Goal: Task Accomplishment & Management: Use online tool/utility

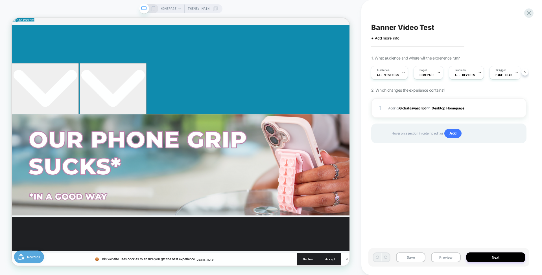
scroll to position [0, 1]
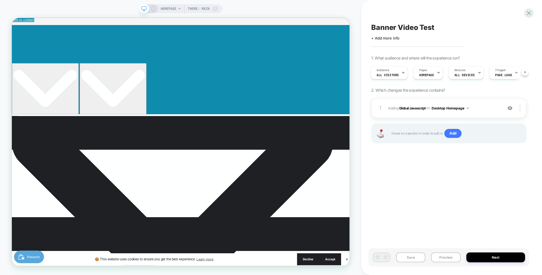
click at [357, 211] on div "HOMEPAGE Theme: MAIN" at bounding box center [180, 138] width 361 height 264
click at [415, 109] on b "Global Javascript" at bounding box center [412, 108] width 27 height 4
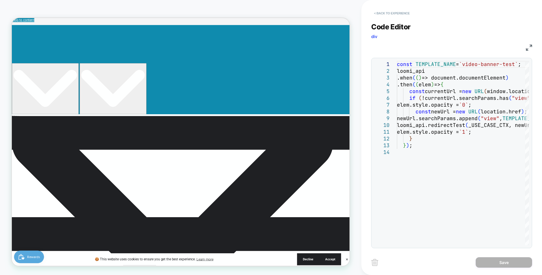
click at [385, 15] on button "< Back to experience" at bounding box center [391, 13] width 41 height 9
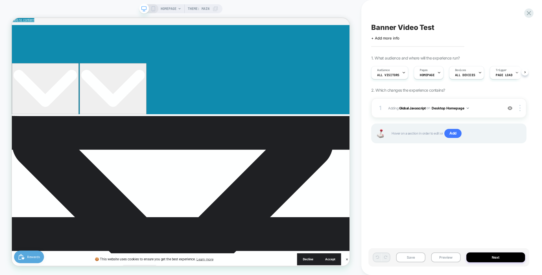
scroll to position [0, 0]
click at [529, 15] on icon at bounding box center [529, 13] width 8 height 8
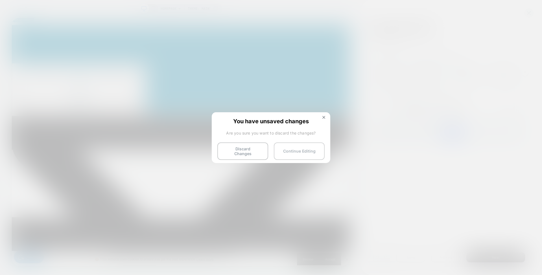
click at [286, 148] on button "Continue Editing" at bounding box center [299, 151] width 51 height 17
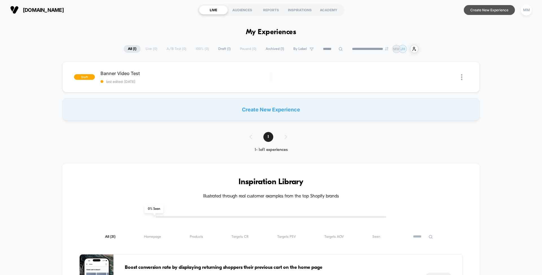
click at [481, 6] on button "Create New Experience" at bounding box center [489, 10] width 51 height 10
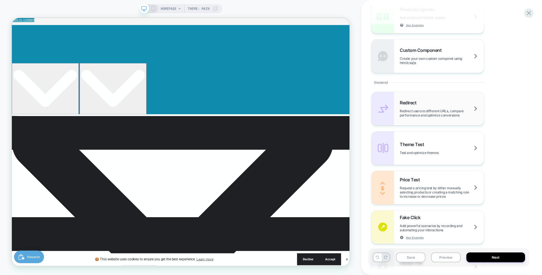
click at [427, 103] on div "Redirect Redirect users to different URLs, compare performance and optimize con…" at bounding box center [442, 108] width 84 height 17
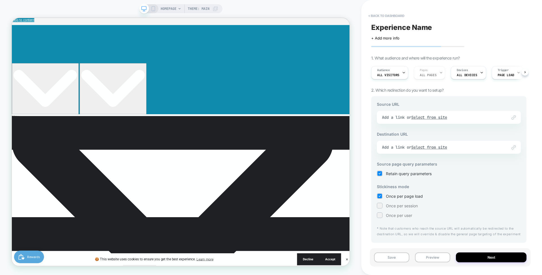
click at [402, 115] on div "Link to Add a link or Select from site" at bounding box center [449, 117] width 144 height 13
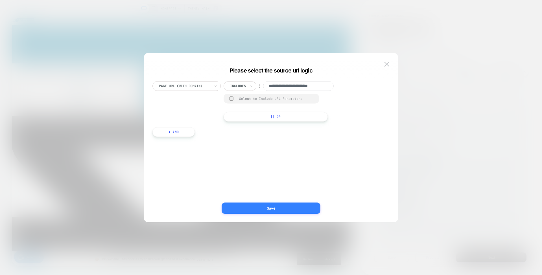
click at [276, 207] on button "Save" at bounding box center [271, 208] width 99 height 11
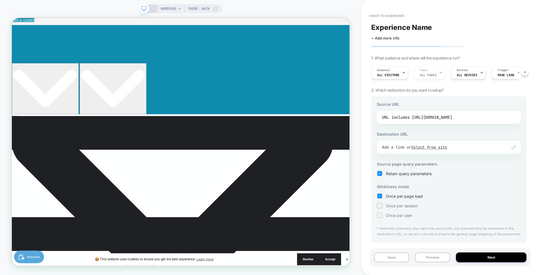
click at [427, 118] on div "includes https://www.lovehandle.com/" at bounding box center [421, 117] width 61 height 8
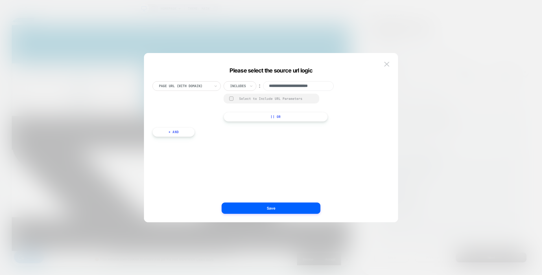
scroll to position [0, 5]
click at [244, 85] on div at bounding box center [238, 86] width 16 height 5
click at [244, 101] on div "Is" at bounding box center [247, 101] width 37 height 9
click at [264, 205] on button "Save" at bounding box center [271, 208] width 99 height 11
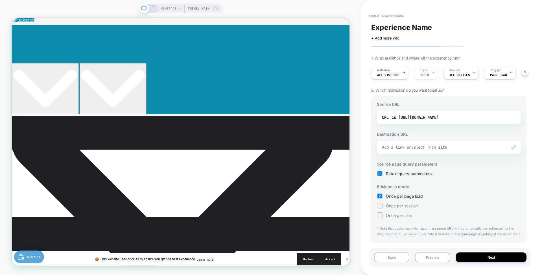
click at [421, 146] on u "Select from site" at bounding box center [429, 147] width 36 height 5
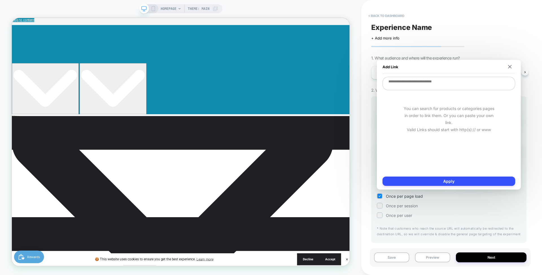
click at [434, 84] on textarea at bounding box center [448, 84] width 133 height 14
paste textarea "**********"
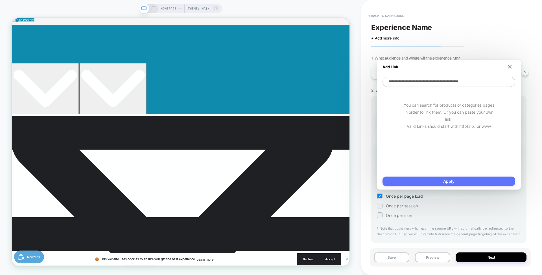
type textarea "**********"
click at [433, 181] on button "Apply" at bounding box center [448, 181] width 133 height 9
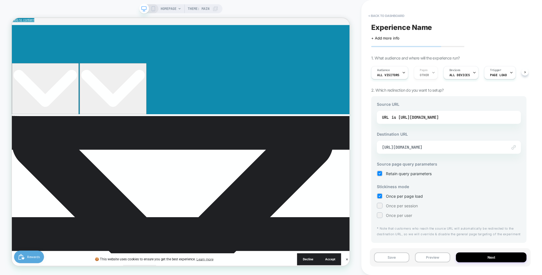
click at [400, 214] on span "Once per user" at bounding box center [399, 215] width 26 height 5
click at [398, 257] on button "Save" at bounding box center [391, 258] width 35 height 10
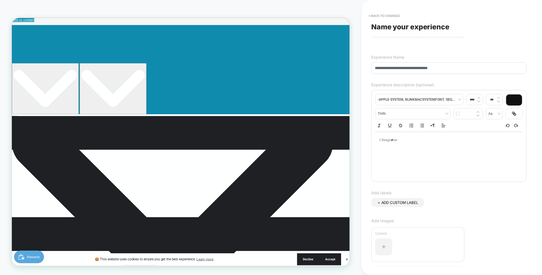
type input "**********"
click at [455, 67] on input "**********" at bounding box center [448, 68] width 155 height 12
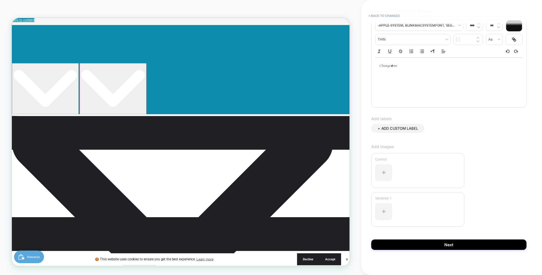
scroll to position [76, 0]
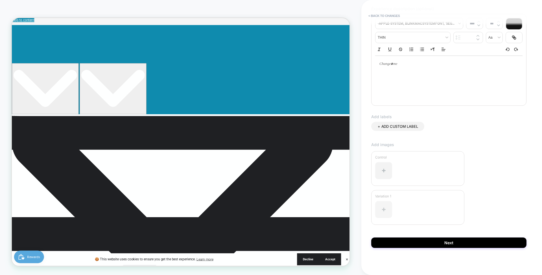
click at [382, 203] on div at bounding box center [383, 209] width 17 height 17
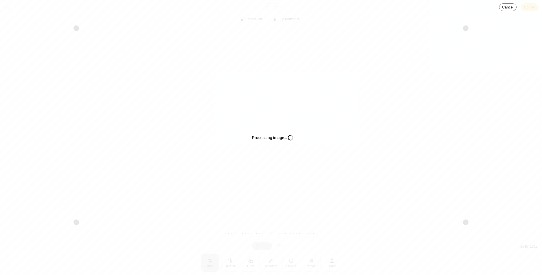
click at [529, 6] on div "Processing image… Busy" at bounding box center [271, 137] width 542 height 275
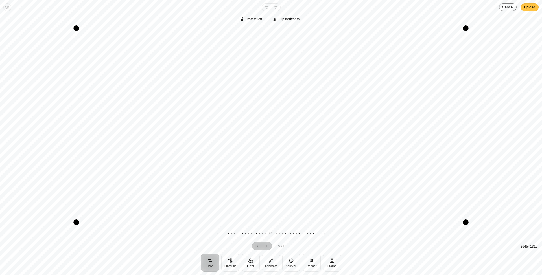
click at [530, 9] on span "Upload" at bounding box center [529, 7] width 11 height 7
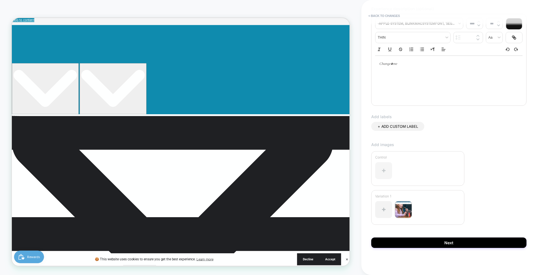
click at [386, 174] on div at bounding box center [383, 170] width 17 height 17
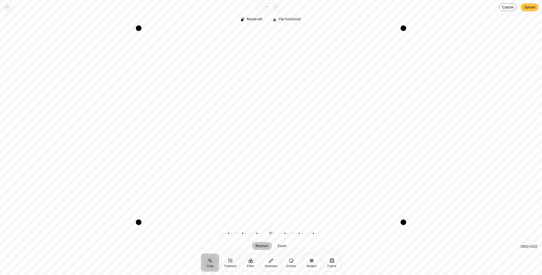
click at [528, 6] on span "Upload" at bounding box center [529, 7] width 11 height 7
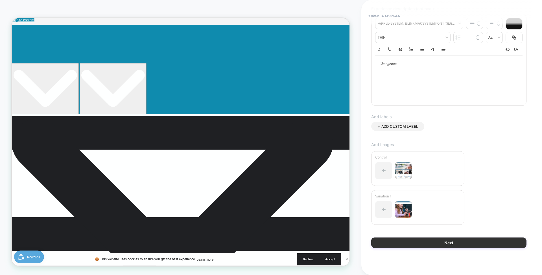
click at [446, 241] on button "Next" at bounding box center [448, 243] width 155 height 10
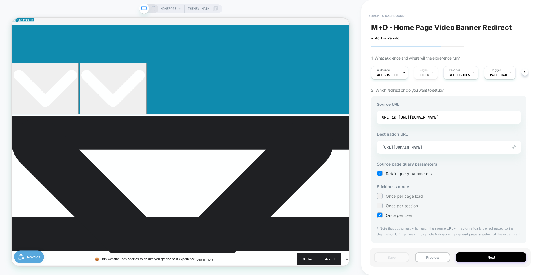
click at [154, 8] on icon at bounding box center [153, 8] width 5 height 5
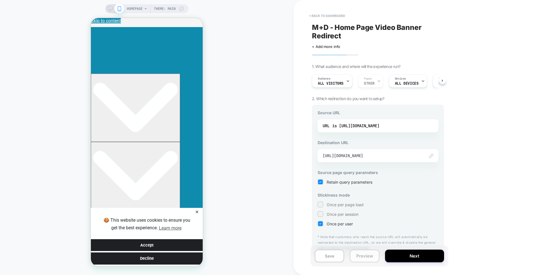
click at [362, 257] on button "Preview" at bounding box center [364, 256] width 29 height 13
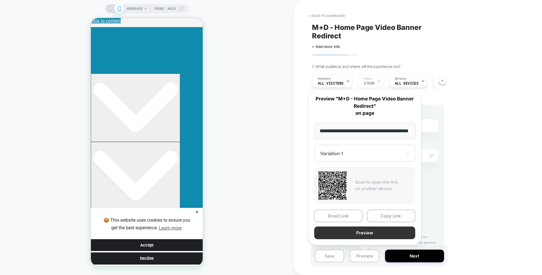
click at [365, 233] on button "Preview" at bounding box center [364, 233] width 101 height 13
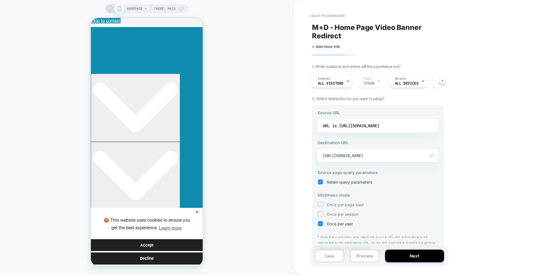
click at [108, 10] on rect at bounding box center [110, 7] width 5 height 3
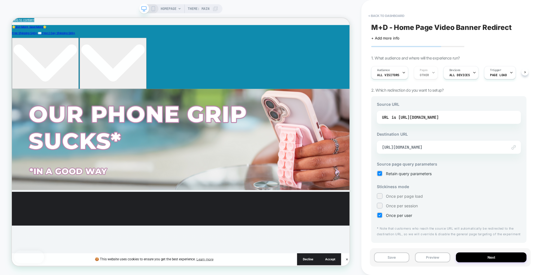
click at [430, 143] on div "Link to https://www.lovehandle.com/pages/video-banner-test" at bounding box center [449, 147] width 144 height 13
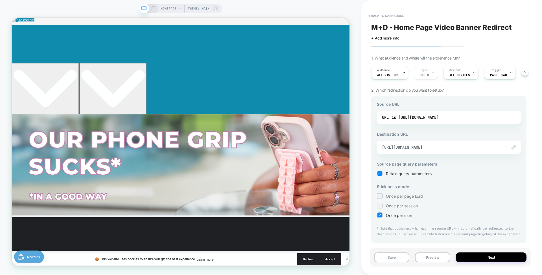
click at [430, 143] on div "Link to https://www.lovehandle.com/pages/video-banner-test" at bounding box center [449, 147] width 144 height 13
click at [446, 146] on span "https://www.lovehandle.com/pages/video-banner-test" at bounding box center [442, 147] width 120 height 5
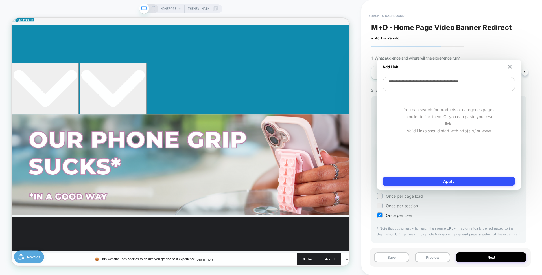
click at [509, 67] on img at bounding box center [510, 67] width 4 height 4
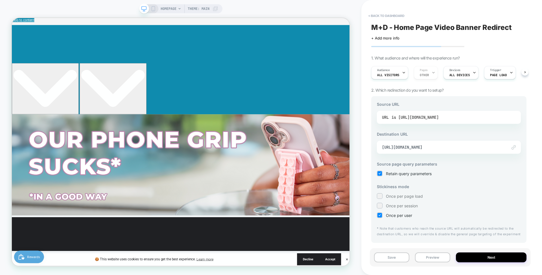
click at [423, 119] on div "is https://www.lovehandle.com/" at bounding box center [414, 117] width 47 height 8
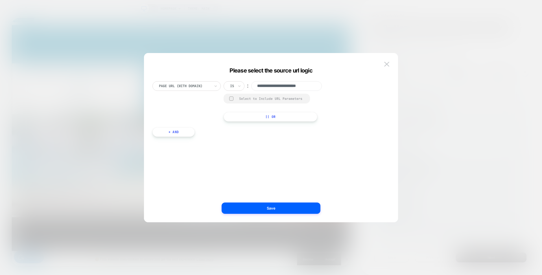
scroll to position [0, 5]
click at [236, 86] on div "Is" at bounding box center [234, 86] width 21 height 10
click at [242, 136] on div "Matches" at bounding box center [247, 137] width 37 height 9
click at [265, 203] on button "Save" at bounding box center [271, 208] width 99 height 11
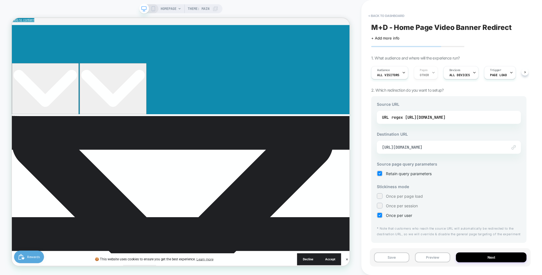
click at [380, 173] on icon at bounding box center [379, 174] width 2 height 2
click at [385, 254] on button "Save" at bounding box center [391, 258] width 35 height 10
click at [389, 259] on button "Save" at bounding box center [391, 258] width 35 height 10
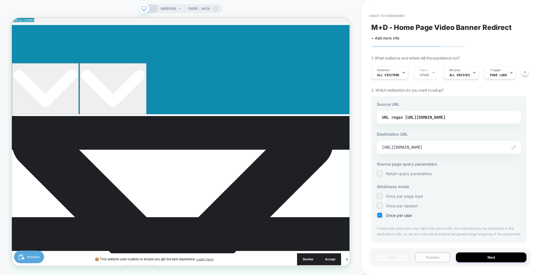
click at [433, 257] on button "Preview" at bounding box center [432, 258] width 35 height 10
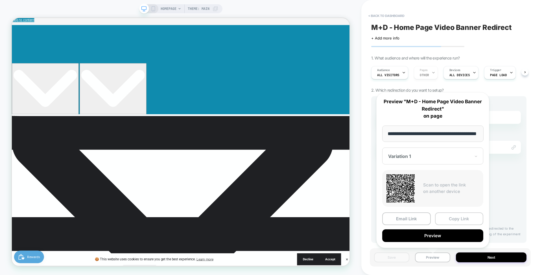
click at [467, 219] on button "Copy Link" at bounding box center [459, 219] width 49 height 13
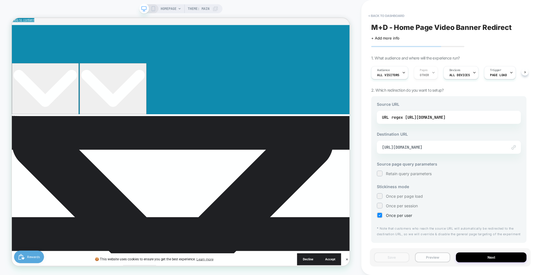
click at [435, 260] on button "Preview" at bounding box center [432, 258] width 35 height 10
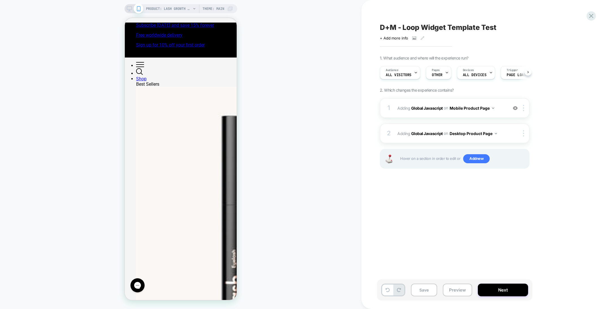
scroll to position [0, 0]
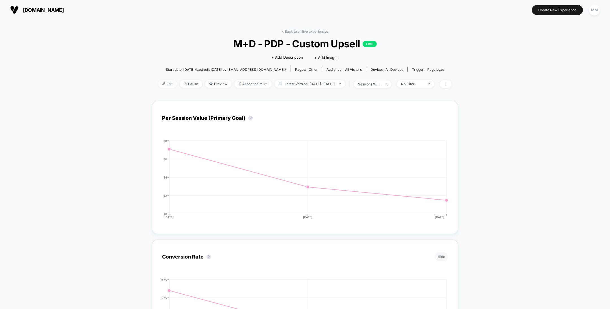
click at [160, 84] on span "Edit" at bounding box center [167, 84] width 19 height 8
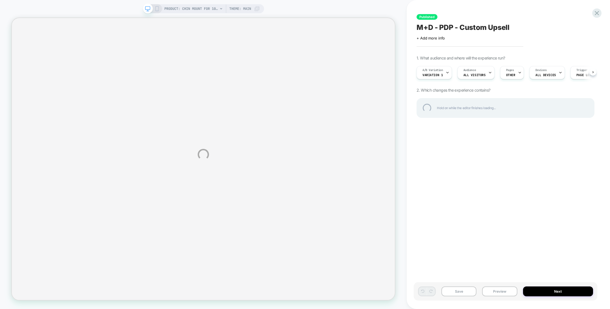
click at [441, 75] on div "PRODUCT: Chin Mount for 100% Aircraft [percent action camera] PRODUCT: Chin Mou…" at bounding box center [305, 154] width 610 height 309
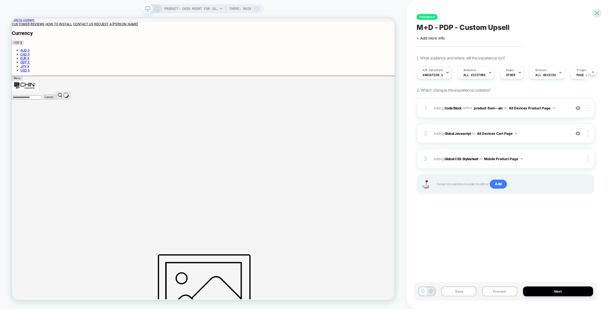
click at [427, 78] on div "A/B Variation Variation 1" at bounding box center [433, 72] width 32 height 13
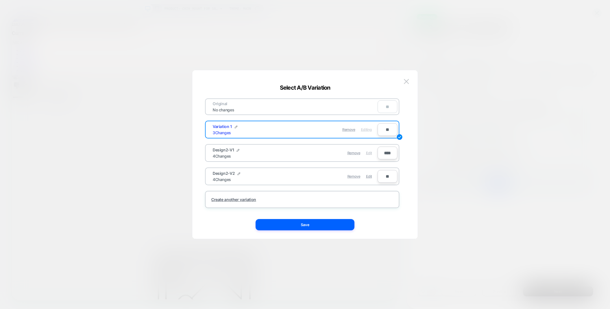
click at [369, 151] on span "Edit" at bounding box center [369, 153] width 6 height 4
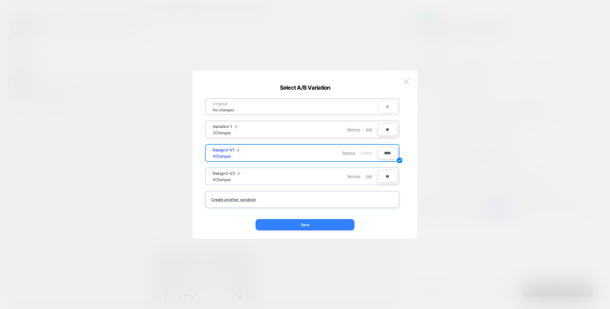
click at [312, 223] on button "Save" at bounding box center [304, 224] width 99 height 11
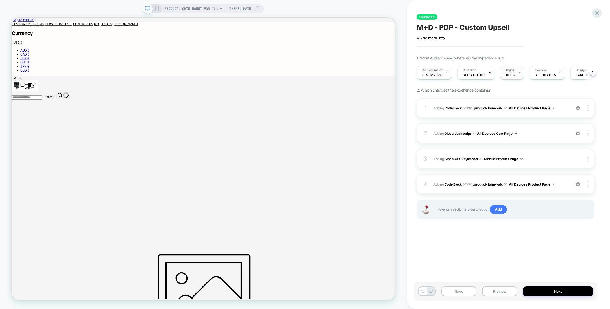
click at [518, 71] on icon at bounding box center [520, 73] width 4 height 4
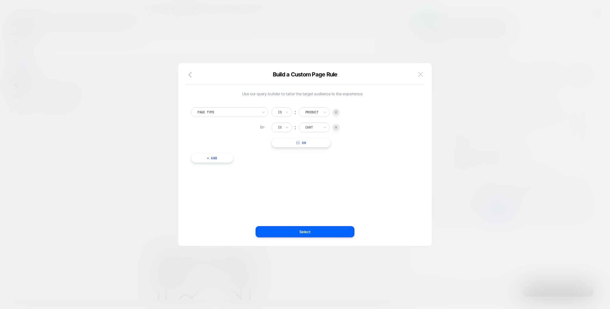
click at [421, 74] on img at bounding box center [420, 74] width 5 height 5
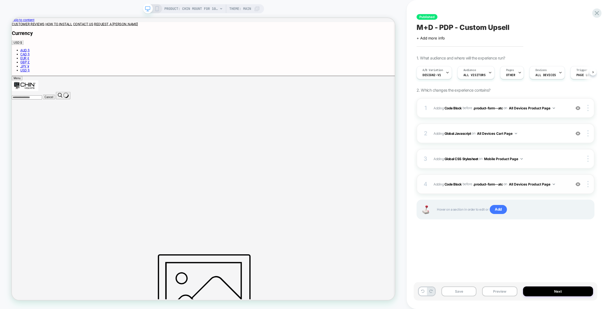
click at [579, 185] on img at bounding box center [577, 184] width 5 height 5
click at [578, 185] on img at bounding box center [577, 184] width 5 height 5
click at [455, 185] on b "Code Block" at bounding box center [452, 184] width 17 height 4
click at [578, 182] on img at bounding box center [577, 184] width 5 height 5
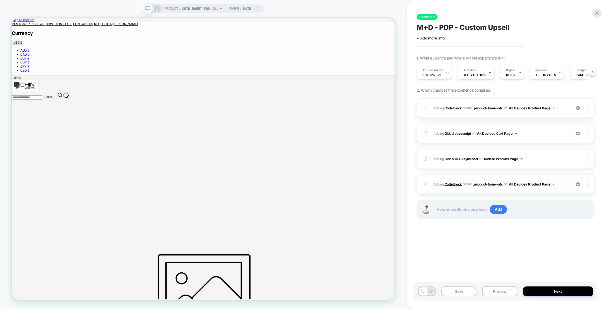
click at [455, 183] on b "Code Block" at bounding box center [452, 184] width 17 height 4
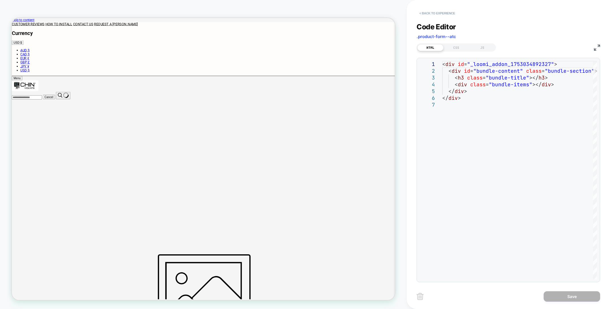
click at [433, 10] on button "< Back to experience" at bounding box center [436, 13] width 41 height 9
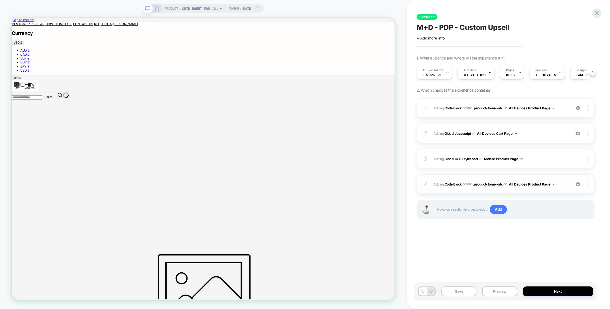
click at [587, 185] on div at bounding box center [588, 184] width 11 height 6
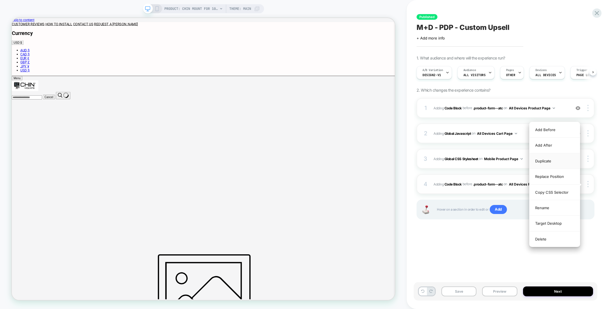
click at [553, 159] on div "Duplicate" at bounding box center [554, 162] width 50 height 16
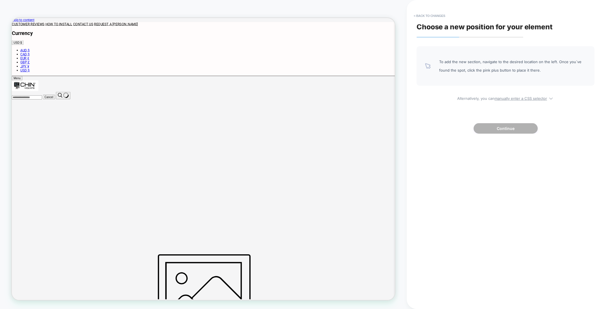
click at [473, 211] on div "Choose a new position for your element To add the new section, navigate to the …" at bounding box center [504, 155] width 183 height 298
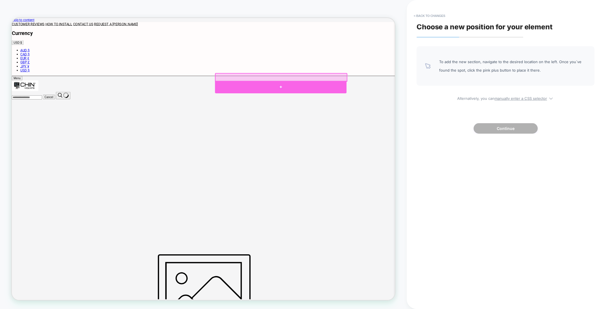
click at [434, 103] on div at bounding box center [369, 110] width 175 height 17
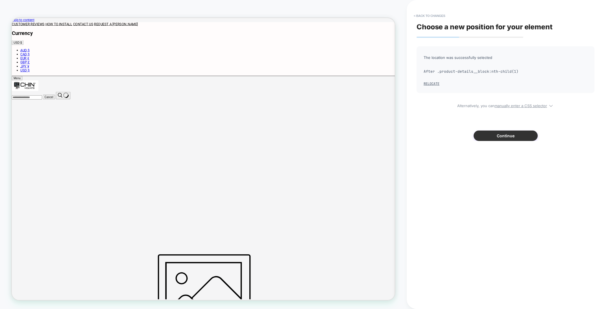
click at [501, 141] on button "Continue" at bounding box center [505, 136] width 64 height 10
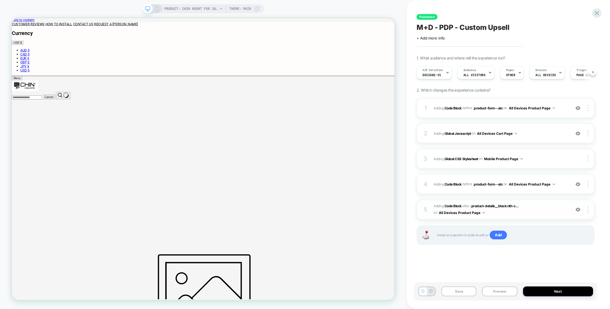
click at [577, 209] on img at bounding box center [577, 209] width 5 height 5
click at [576, 210] on img at bounding box center [577, 209] width 5 height 5
click at [588, 209] on img at bounding box center [587, 210] width 1 height 6
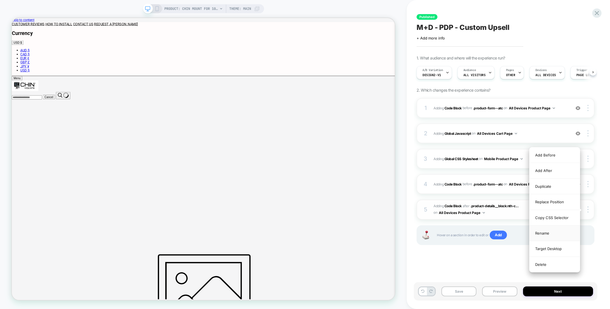
click at [564, 237] on div "Rename" at bounding box center [554, 234] width 50 height 16
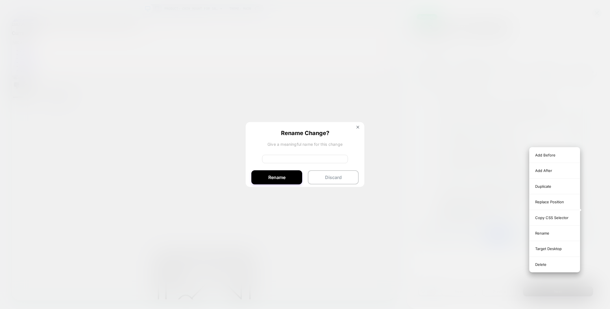
click at [526, 271] on div at bounding box center [305, 154] width 610 height 309
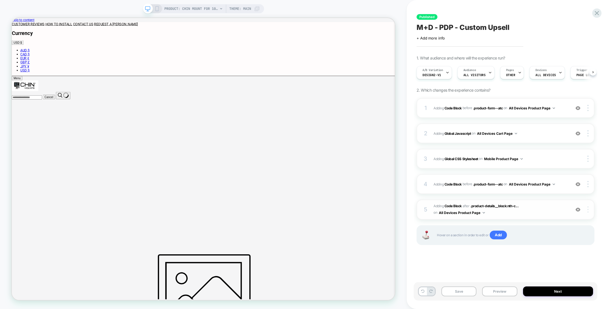
click at [588, 211] on img at bounding box center [587, 210] width 1 height 6
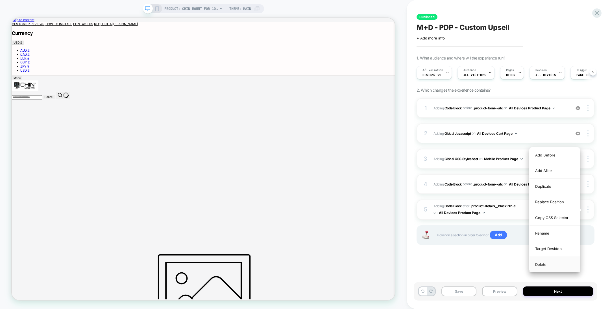
click at [549, 262] on div "Delete" at bounding box center [554, 264] width 50 height 15
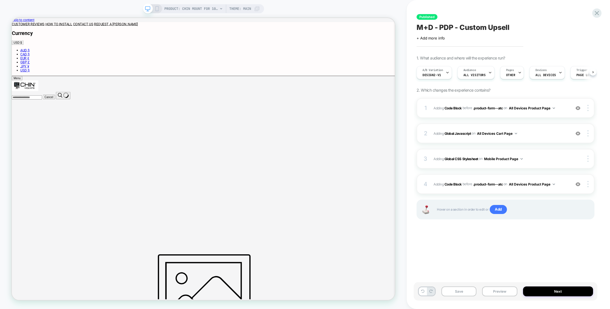
click at [0, 124] on div "PRODUCT: Chin Mount for 100% Aircraft [percent action camera] PRODUCT: Chin Mou…" at bounding box center [203, 155] width 406 height 298
click at [512, 74] on span "OTHER" at bounding box center [510, 75] width 9 height 4
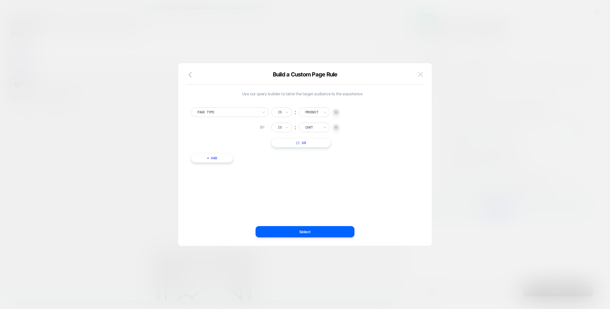
click at [423, 75] on button at bounding box center [420, 74] width 8 height 8
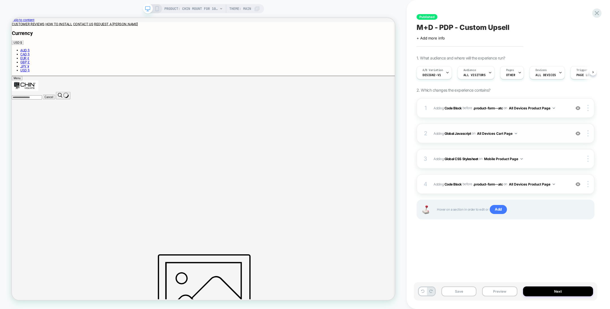
click at [579, 133] on img at bounding box center [577, 133] width 5 height 5
click at [579, 108] on img at bounding box center [577, 108] width 5 height 5
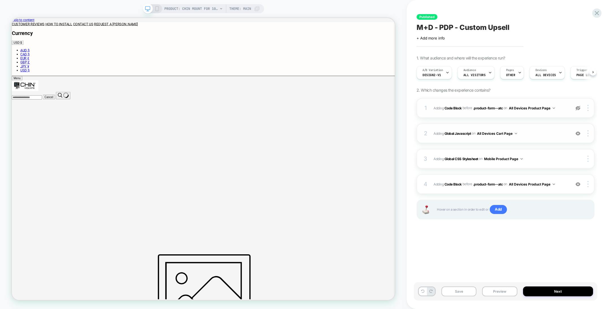
click at [579, 108] on img at bounding box center [577, 108] width 5 height 5
click at [453, 107] on b "Code Block" at bounding box center [452, 108] width 17 height 4
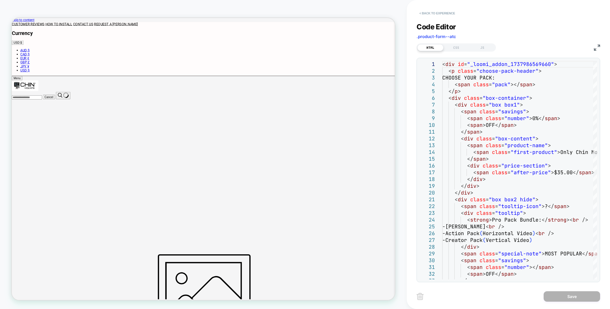
click at [442, 17] on button "< Back to experience" at bounding box center [436, 13] width 41 height 9
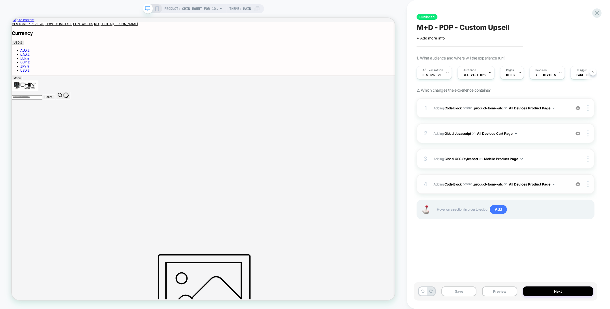
click at [577, 184] on img at bounding box center [577, 184] width 5 height 5
click at [577, 106] on img at bounding box center [577, 108] width 5 height 5
click at [578, 107] on img at bounding box center [577, 108] width 5 height 5
click at [441, 73] on div "A/B Variation Design2-V1" at bounding box center [433, 72] width 32 height 13
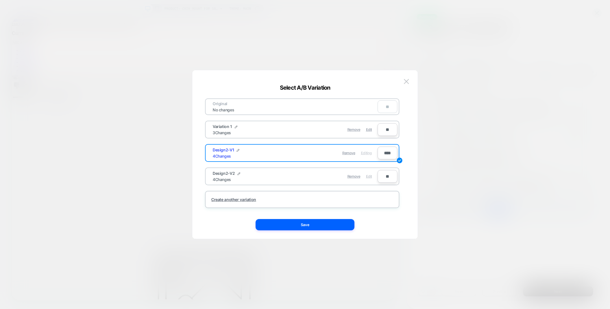
click at [367, 177] on span "Edit" at bounding box center [369, 176] width 6 height 4
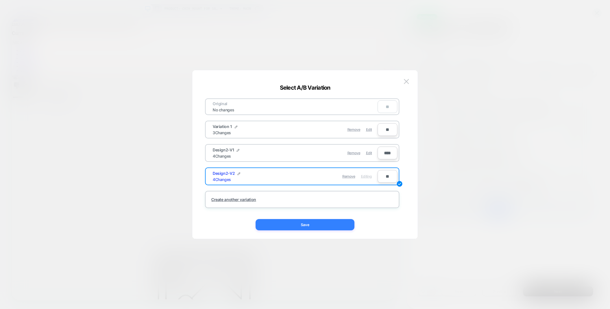
click at [328, 222] on button "Save" at bounding box center [304, 224] width 99 height 11
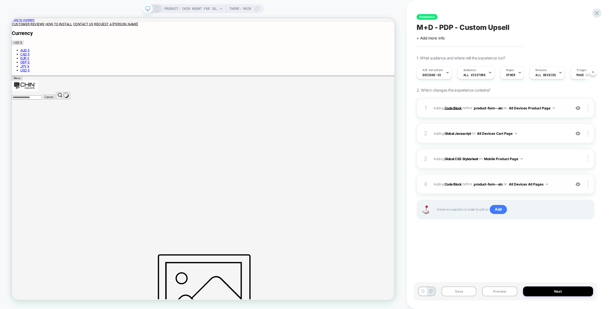
click at [448, 108] on b "Code Block" at bounding box center [452, 108] width 17 height 4
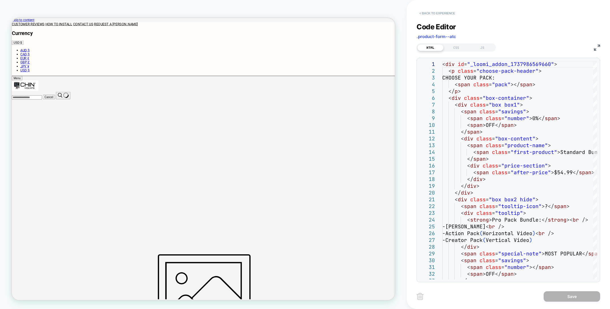
click at [441, 13] on button "< Back to experience" at bounding box center [436, 13] width 41 height 9
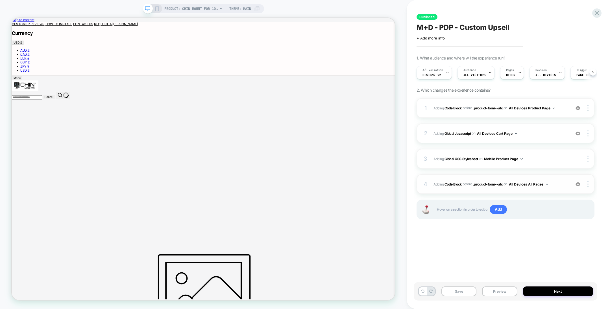
click at [576, 187] on div "4 Adding Code Block BEFORE .product-form--atc .product-form--atc on All Devices…" at bounding box center [505, 184] width 178 height 20
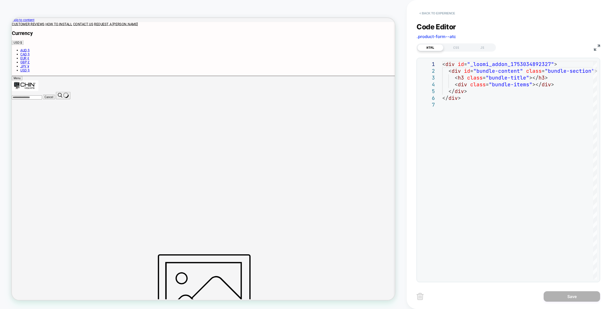
click at [435, 15] on button "< Back to experience" at bounding box center [436, 13] width 41 height 9
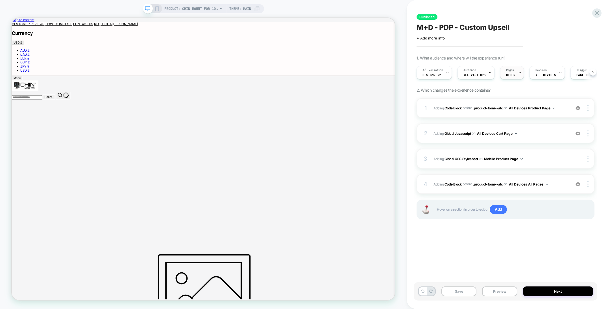
click at [507, 71] on span "Pages" at bounding box center [510, 70] width 8 height 4
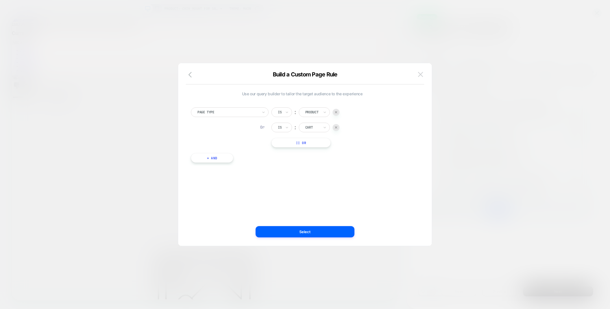
click at [419, 76] on img at bounding box center [420, 74] width 5 height 5
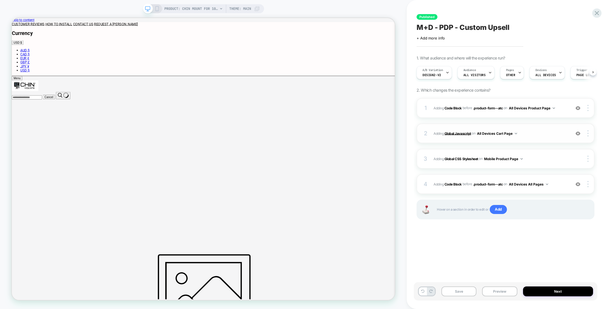
click at [460, 133] on b "Global Javascript" at bounding box center [457, 133] width 27 height 4
click at [576, 134] on img at bounding box center [577, 133] width 5 height 5
click at [577, 132] on img at bounding box center [577, 133] width 5 height 5
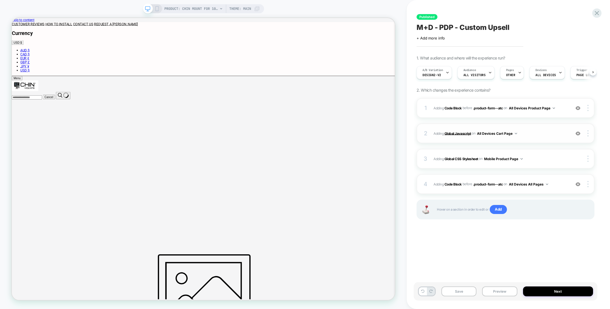
click at [462, 135] on b "Global Javascript" at bounding box center [457, 133] width 27 height 4
click at [454, 108] on b "Code Block" at bounding box center [452, 108] width 17 height 4
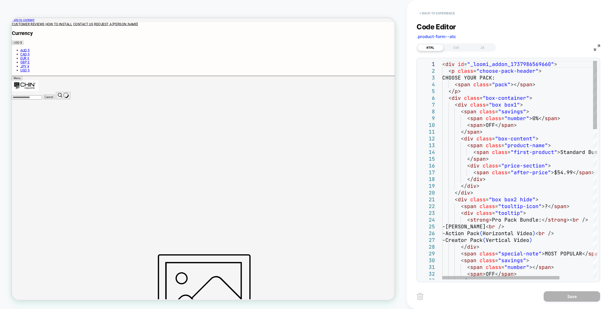
click at [428, 15] on button "< Back to experience" at bounding box center [436, 13] width 41 height 9
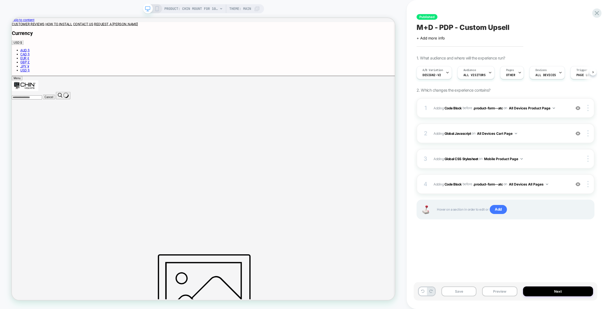
click at [404, 123] on div "PRODUCT: Chin Mount for 100% Aircraft [percent action camera] PRODUCT: Chin Mou…" at bounding box center [203, 155] width 406 height 298
click at [512, 72] on div "Pages OTHER" at bounding box center [510, 72] width 21 height 13
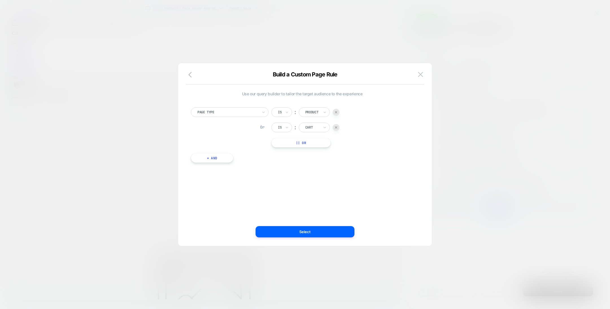
click at [219, 157] on button "+ And" at bounding box center [212, 158] width 42 height 10
click at [323, 162] on div at bounding box center [326, 163] width 15 height 5
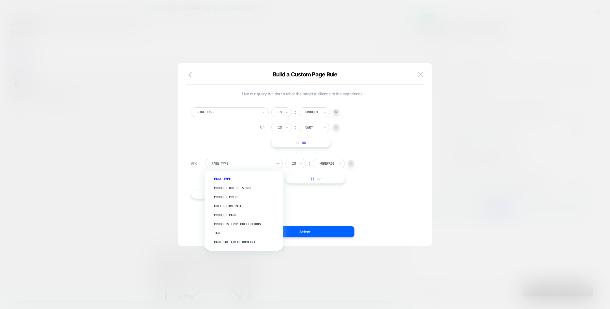
click at [273, 165] on div "Page Type" at bounding box center [244, 164] width 78 height 10
click at [244, 217] on div "Product Page" at bounding box center [247, 215] width 72 height 9
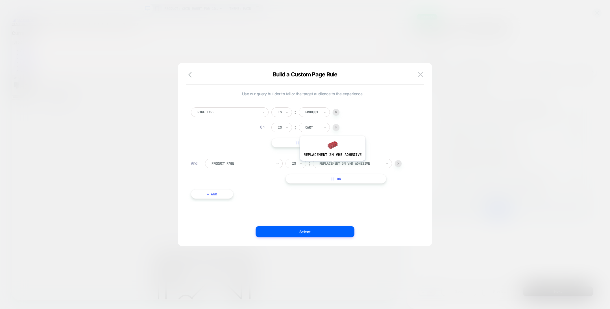
click at [332, 165] on div at bounding box center [350, 163] width 62 height 5
click at [289, 164] on div "Is" at bounding box center [295, 164] width 21 height 10
click at [258, 163] on div at bounding box center [241, 163] width 61 height 5
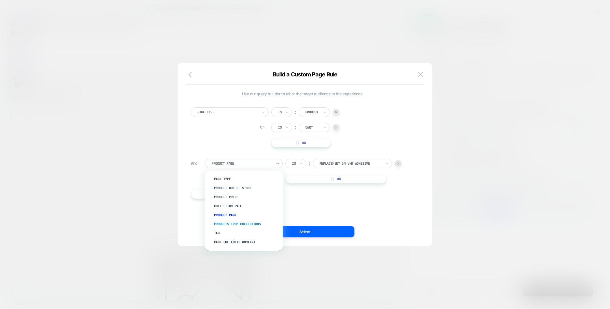
click at [257, 222] on div "Products From Collections" at bounding box center [247, 224] width 72 height 9
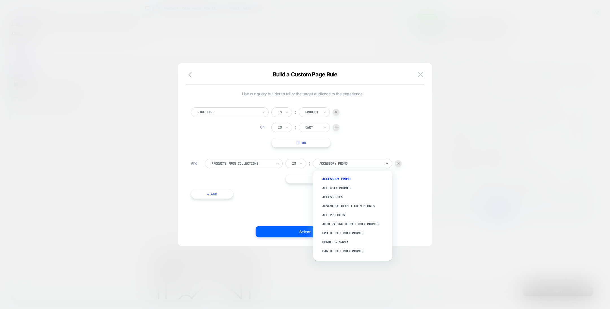
click at [349, 163] on div at bounding box center [350, 163] width 62 height 5
type input "****"
click at [344, 180] on div "ALL CHIN MOUNTS" at bounding box center [355, 179] width 73 height 9
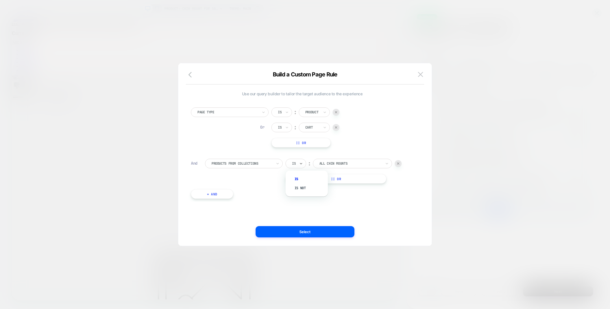
click at [298, 164] on div "Is" at bounding box center [295, 164] width 21 height 10
click at [331, 163] on div at bounding box center [350, 163] width 62 height 5
click at [421, 73] on img at bounding box center [420, 74] width 5 height 5
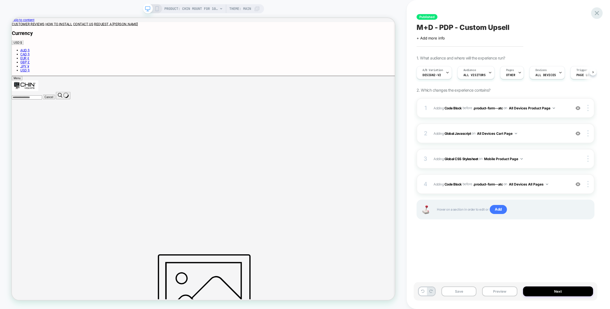
click at [595, 8] on div "Published M+D - PDP - Custom Upsell Click to edit experience details + Add more…" at bounding box center [507, 154] width 183 height 309
click at [592, 14] on div at bounding box center [597, 13] width 12 height 12
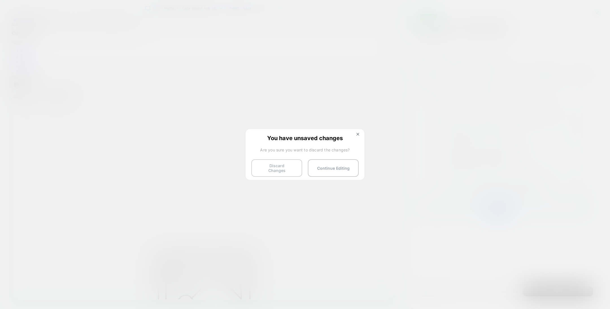
click at [288, 165] on button "Discard Changes" at bounding box center [276, 167] width 51 height 17
click at [280, 168] on button "Discard Changes" at bounding box center [276, 167] width 51 height 17
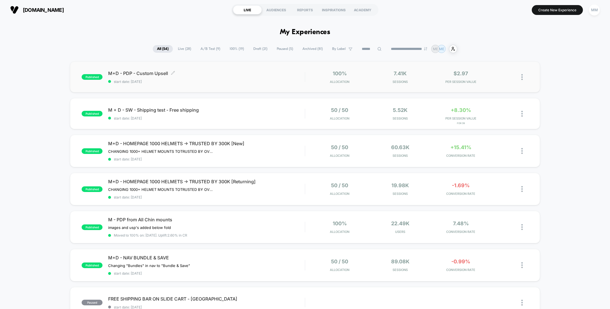
click at [221, 77] on div "M+D - PDP - Custom Upsell Click to edit experience details Click to edit experi…" at bounding box center [206, 77] width 196 height 13
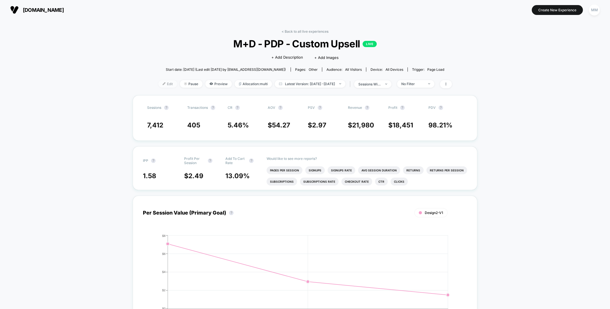
click at [158, 85] on span "Edit" at bounding box center [167, 84] width 19 height 8
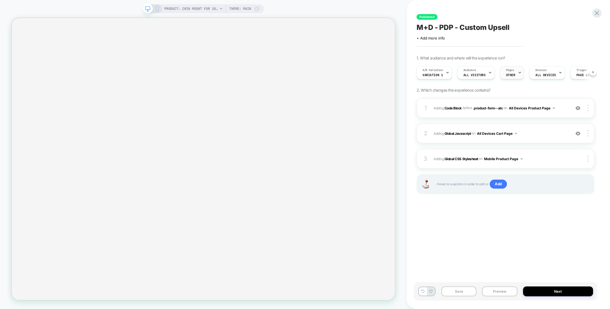
click at [509, 73] on span "OTHER" at bounding box center [510, 75] width 9 height 4
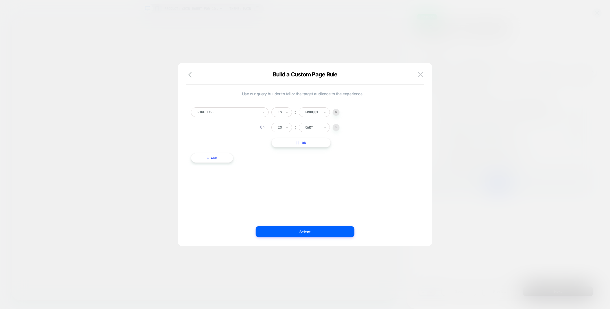
click at [336, 127] on img at bounding box center [336, 127] width 2 height 2
click at [224, 147] on button "+ And" at bounding box center [212, 143] width 42 height 10
click at [272, 148] on div "Page Type" at bounding box center [244, 149] width 78 height 10
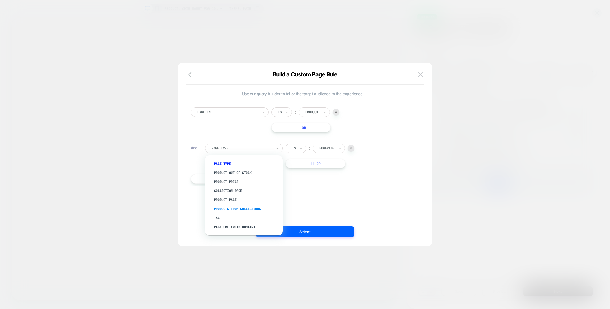
click at [240, 208] on div "Products From Collections" at bounding box center [247, 209] width 72 height 9
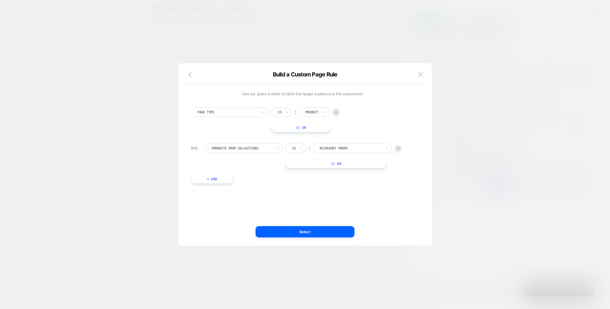
click at [332, 150] on div at bounding box center [350, 148] width 62 height 5
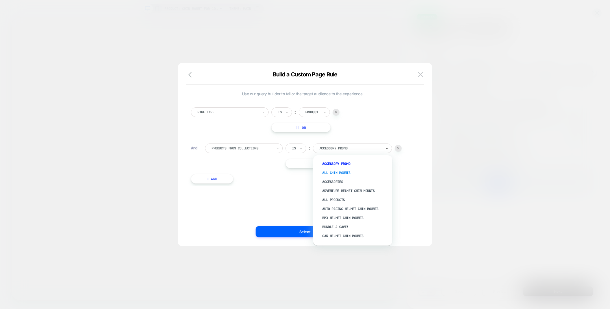
click at [341, 173] on div "ALL CHIN MOUNTS" at bounding box center [355, 172] width 73 height 9
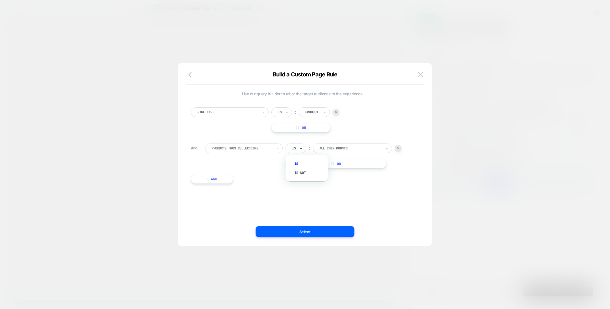
click at [299, 148] on icon at bounding box center [301, 149] width 4 height 6
click at [299, 229] on button "Select" at bounding box center [304, 231] width 99 height 11
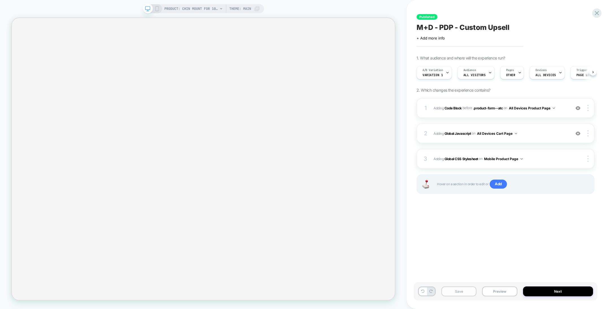
click at [465, 294] on button "Save" at bounding box center [458, 292] width 35 height 10
click at [503, 291] on button "Preview" at bounding box center [499, 292] width 35 height 10
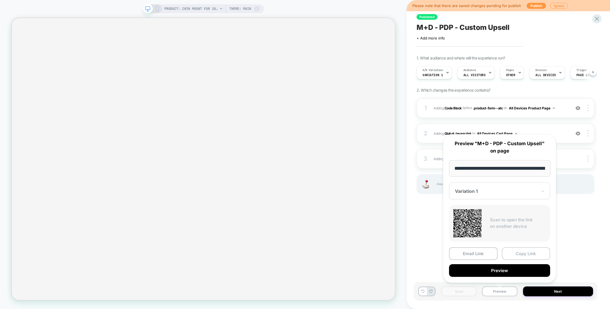
click at [517, 255] on button "Copy Link" at bounding box center [525, 254] width 49 height 13
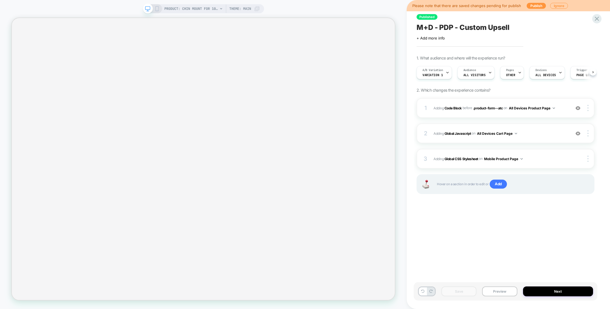
click at [492, 229] on div "Published M+D - PDP - Custom Upsell Click to edit experience details + Add more…" at bounding box center [504, 155] width 183 height 298
click at [578, 110] on div at bounding box center [577, 108] width 11 height 6
click at [578, 108] on img at bounding box center [577, 108] width 5 height 5
click at [577, 133] on img at bounding box center [577, 133] width 5 height 5
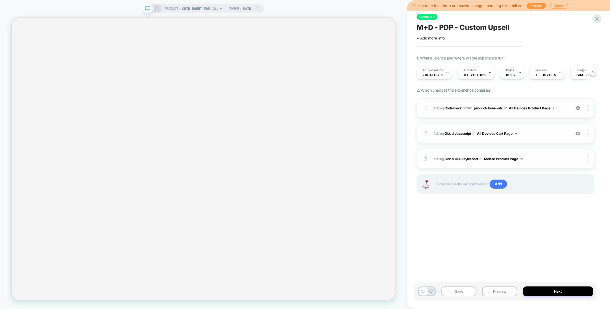
click at [519, 159] on button "Mobile Product Page" at bounding box center [503, 159] width 39 height 7
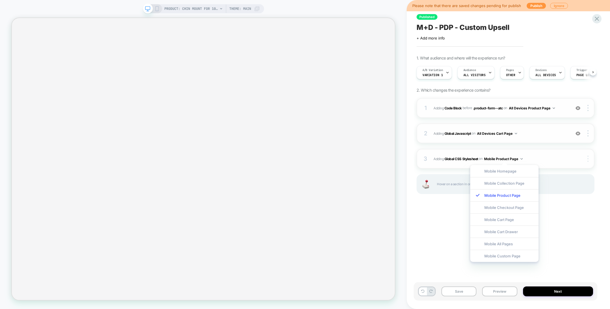
click at [588, 159] on div at bounding box center [588, 159] width 11 height 6
click at [563, 157] on div "Target All Devices" at bounding box center [554, 159] width 50 height 16
click at [578, 224] on div "Published M+D - PDP - Custom Upsell Click to edit experience details + Add more…" at bounding box center [504, 155] width 183 height 298
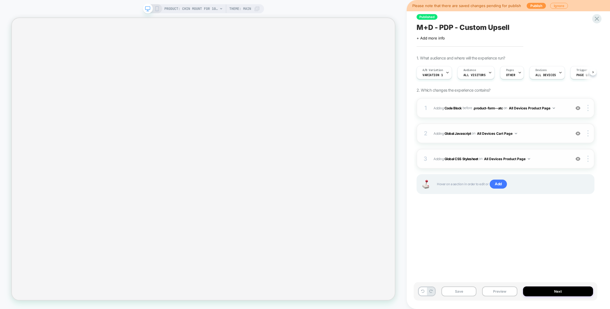
click at [577, 161] on img at bounding box center [577, 159] width 5 height 5
click at [579, 161] on img at bounding box center [577, 159] width 5 height 5
click at [581, 109] on div at bounding box center [577, 108] width 11 height 6
click at [579, 109] on img at bounding box center [577, 108] width 5 height 5
click at [467, 294] on button "Save" at bounding box center [458, 292] width 35 height 10
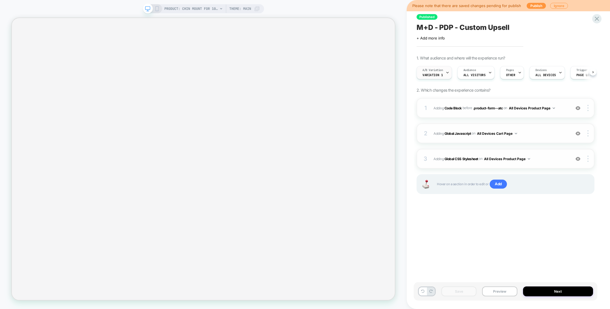
click at [445, 73] on icon at bounding box center [447, 73] width 4 height 4
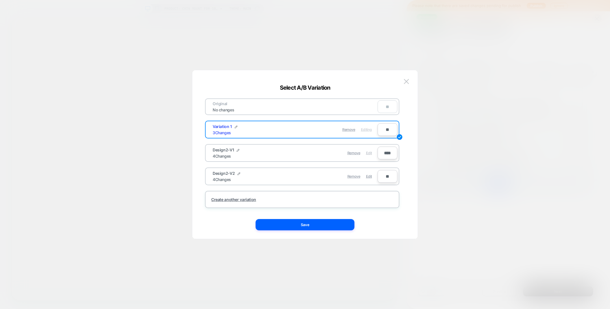
click at [368, 153] on span "Edit" at bounding box center [369, 153] width 6 height 4
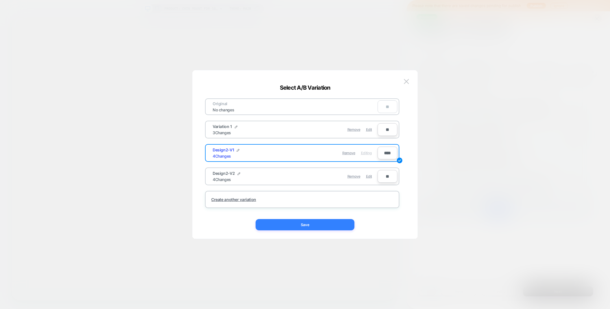
click at [335, 222] on button "Save" at bounding box center [304, 224] width 99 height 11
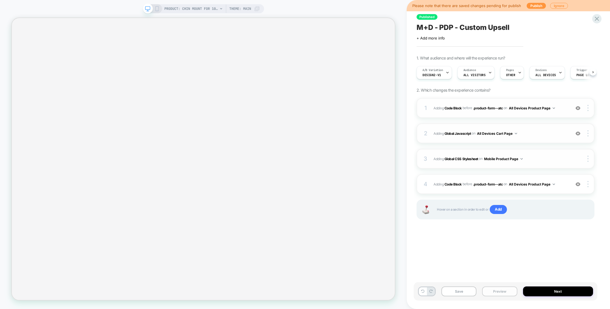
click at [494, 292] on button "Preview" at bounding box center [499, 292] width 35 height 10
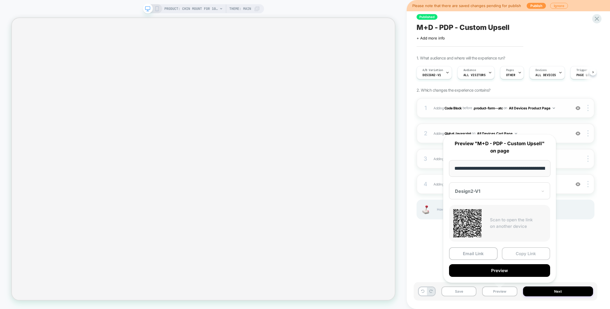
click at [520, 251] on button "Copy Link" at bounding box center [525, 254] width 49 height 13
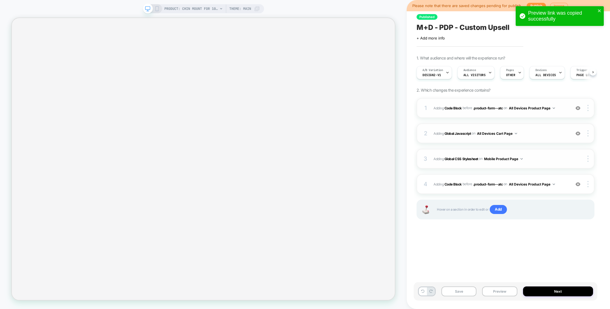
click at [576, 108] on img at bounding box center [577, 108] width 5 height 5
click at [578, 134] on img at bounding box center [577, 133] width 5 height 5
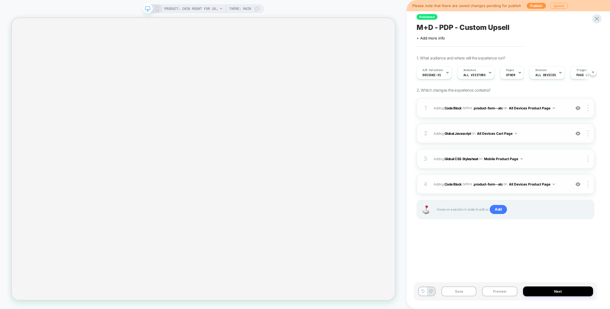
click at [578, 185] on img at bounding box center [577, 184] width 5 height 5
click at [590, 157] on div at bounding box center [588, 159] width 11 height 6
click at [560, 158] on div "Target All Devices" at bounding box center [554, 159] width 50 height 16
drag, startPoint x: 466, startPoint y: 291, endPoint x: 473, endPoint y: 240, distance: 51.3
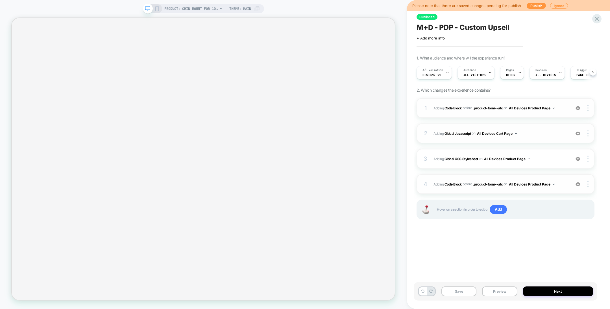
click at [482, 257] on div "Published M+D - PDP - Custom Upsell Click to edit experience details + Add more…" at bounding box center [507, 154] width 183 height 309
click at [458, 159] on b "Global CSS Stylesheet" at bounding box center [461, 159] width 34 height 4
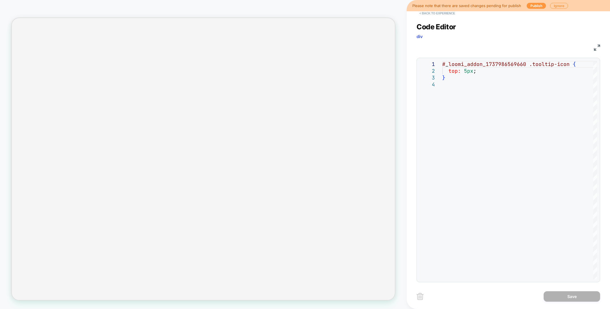
click at [431, 14] on button "< Back to experience" at bounding box center [436, 13] width 41 height 9
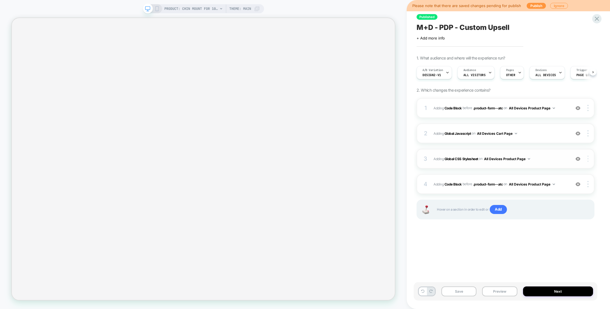
click at [588, 160] on img at bounding box center [587, 159] width 1 height 6
click at [154, 9] on div at bounding box center [152, 8] width 14 height 5
click at [422, 294] on button at bounding box center [423, 292] width 8 height 8
click at [467, 266] on div "Published M+D - PDP - Custom Upsell Click to edit experience details + Add more…" at bounding box center [504, 155] width 183 height 298
click at [461, 291] on button "Save" at bounding box center [458, 292] width 35 height 10
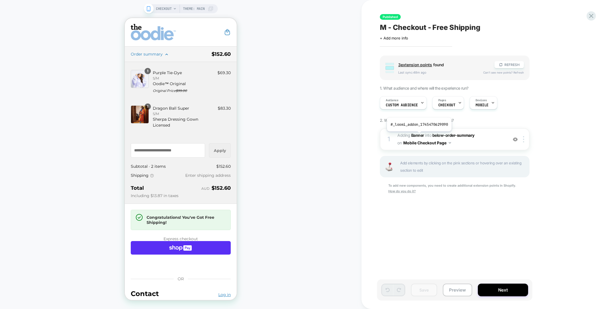
click at [418, 135] on b "Banner" at bounding box center [417, 135] width 13 height 5
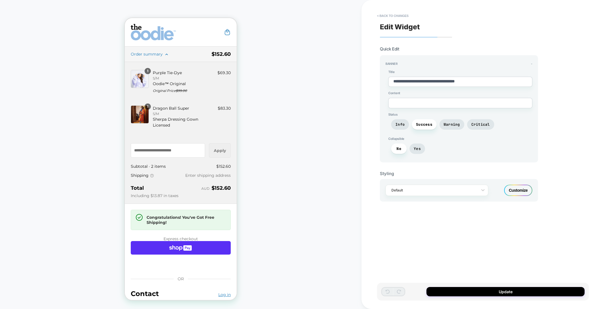
click at [516, 191] on div "Customize" at bounding box center [518, 190] width 28 height 11
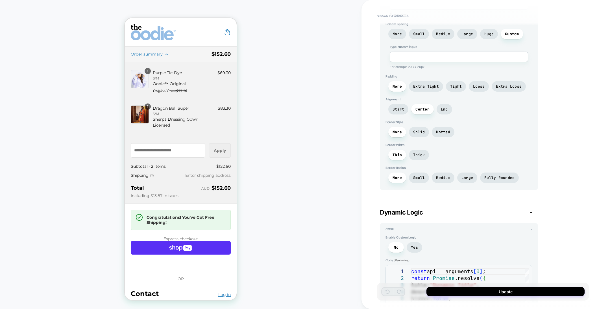
scroll to position [381, 0]
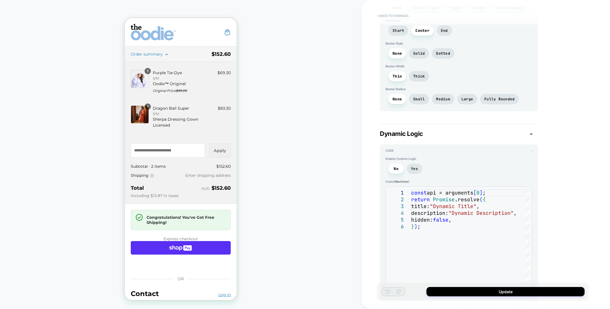
click at [390, 17] on button "< Back to changes" at bounding box center [392, 15] width 37 height 9
type textarea "*"
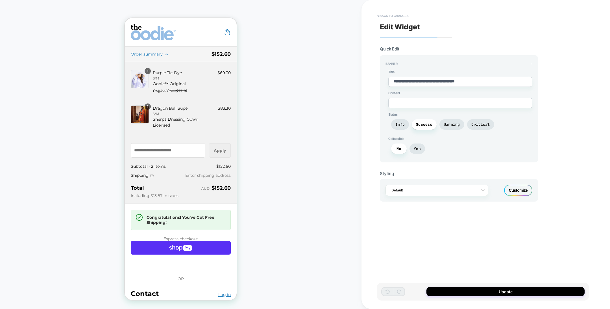
click at [390, 17] on button "< Back to changes" at bounding box center [392, 15] width 37 height 9
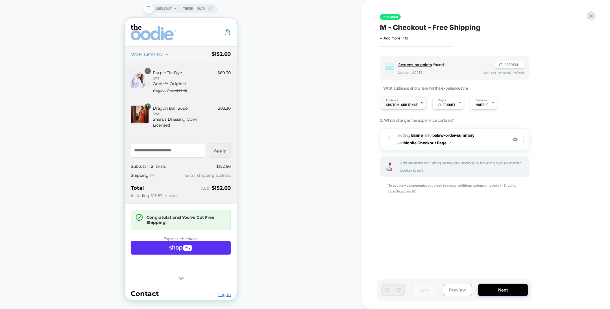
click at [412, 101] on div "Audience Custom Audience" at bounding box center [401, 103] width 43 height 13
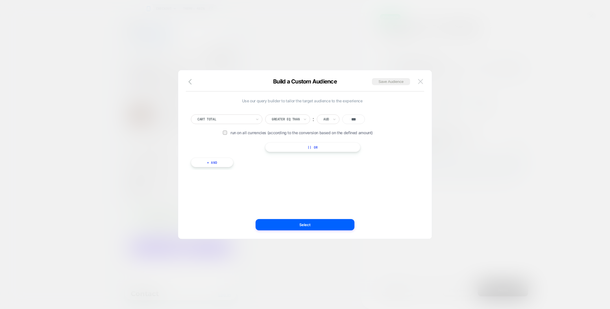
click at [421, 82] on img at bounding box center [420, 81] width 5 height 5
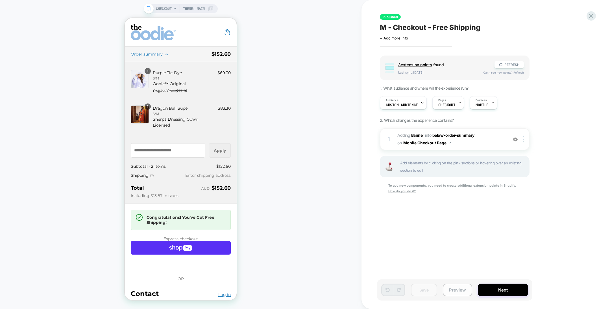
click at [451, 290] on button "Preview" at bounding box center [457, 290] width 29 height 13
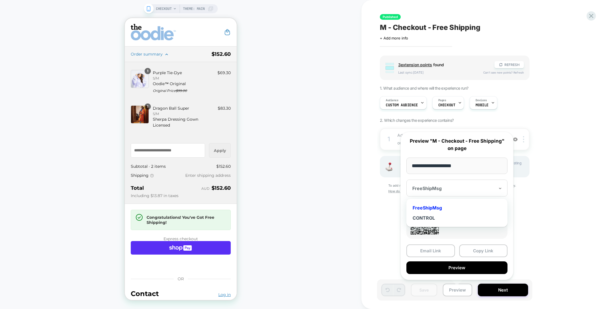
click at [491, 187] on div at bounding box center [453, 189] width 82 height 6
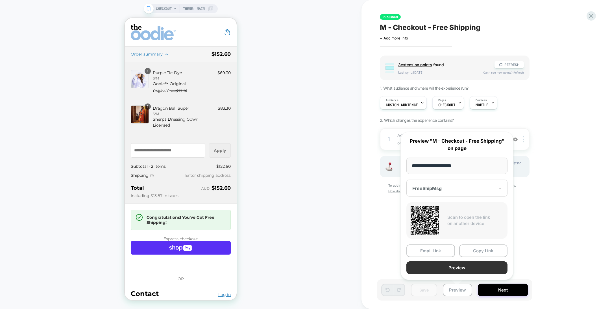
click at [469, 268] on button "Preview" at bounding box center [456, 268] width 101 height 13
